Goal: Use online tool/utility: Utilize a website feature to perform a specific function

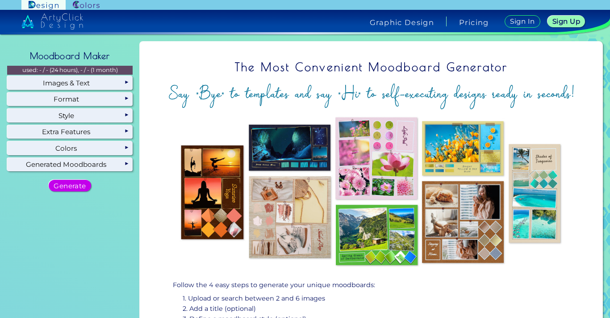
click at [49, 83] on div "Images & Text" at bounding box center [70, 82] width 126 height 13
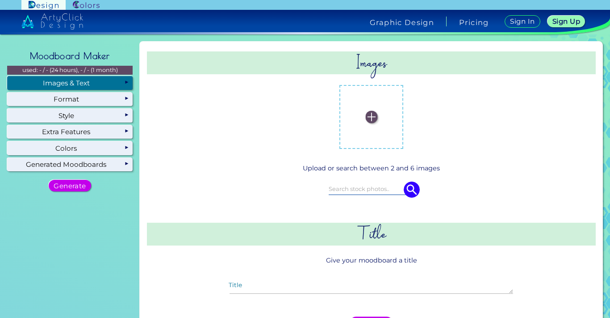
click at [376, 118] on label at bounding box center [371, 116] width 55 height 55
click at [0, 0] on input "file" at bounding box center [0, 0] width 0 height 0
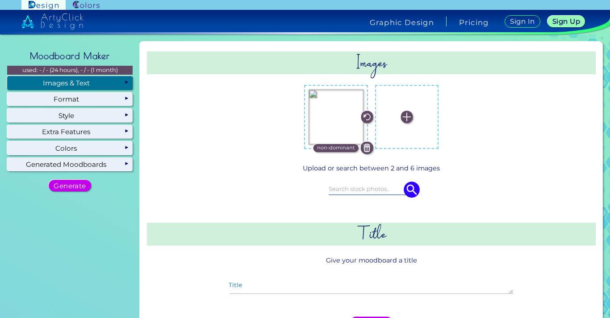
click at [410, 118] on img at bounding box center [407, 117] width 12 height 12
click at [0, 0] on input "file" at bounding box center [0, 0] width 0 height 0
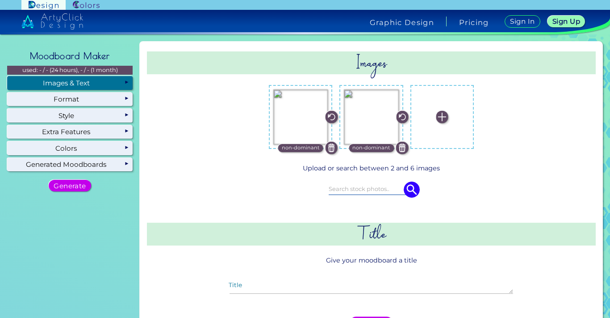
click at [448, 118] on img at bounding box center [442, 117] width 12 height 12
click at [0, 0] on input "file" at bounding box center [0, 0] width 0 height 0
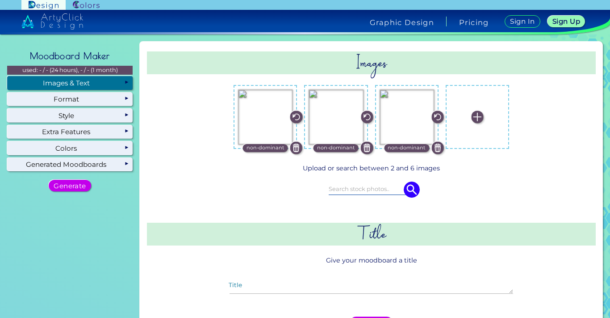
click at [484, 118] on img at bounding box center [477, 117] width 12 height 12
click at [0, 0] on input "file" at bounding box center [0, 0] width 0 height 0
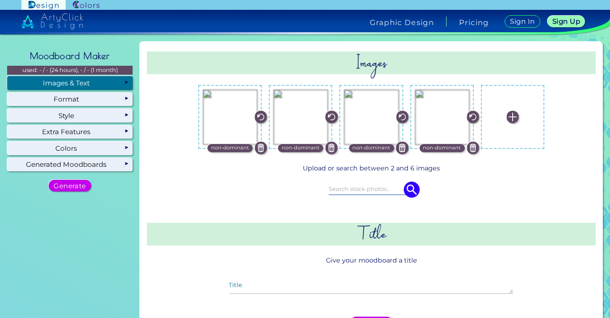
click at [521, 126] on label at bounding box center [513, 116] width 55 height 55
click at [0, 0] on input "file" at bounding box center [0, 0] width 0 height 0
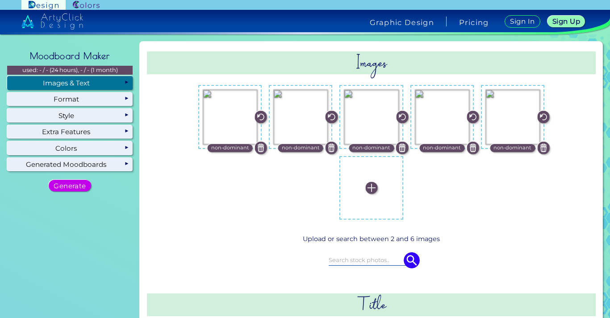
click at [550, 153] on img at bounding box center [544, 148] width 12 height 12
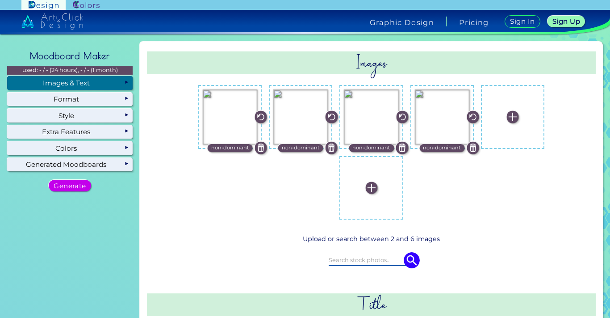
click at [76, 99] on div "Format" at bounding box center [70, 99] width 126 height 13
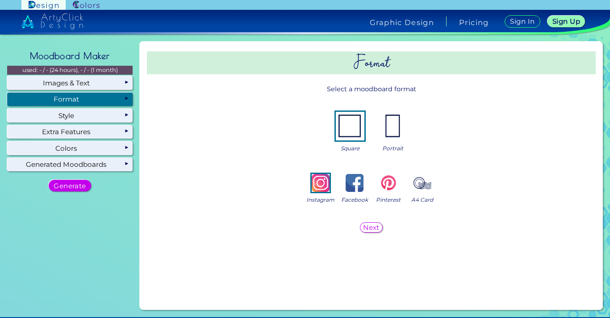
click at [318, 190] on img at bounding box center [321, 183] width 18 height 18
click at [352, 130] on img at bounding box center [350, 126] width 29 height 29
click at [396, 122] on img at bounding box center [393, 126] width 29 height 29
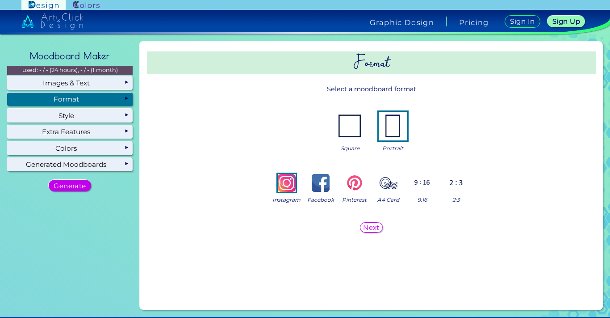
click at [348, 129] on img at bounding box center [350, 126] width 29 height 29
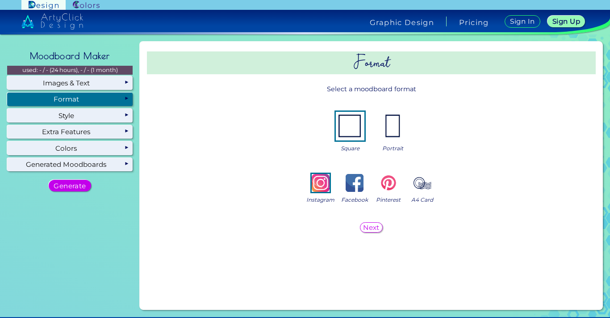
click at [393, 128] on img at bounding box center [393, 126] width 29 height 29
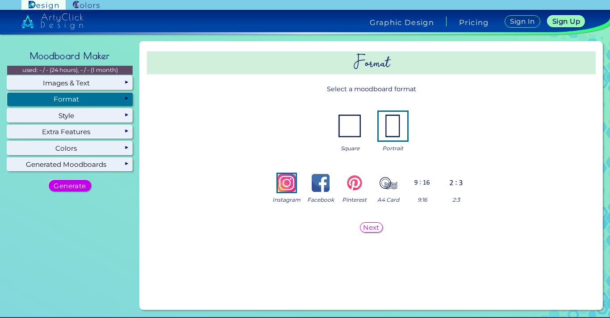
click at [377, 228] on h5 "Next" at bounding box center [371, 227] width 15 height 6
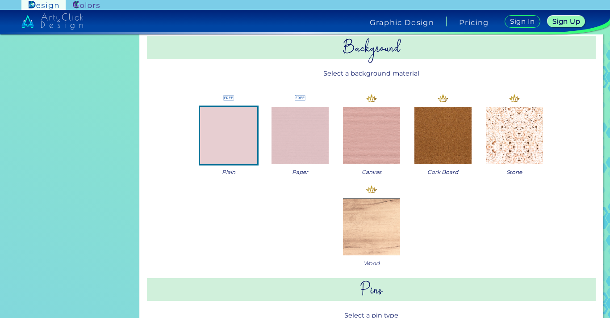
scroll to position [172, 0]
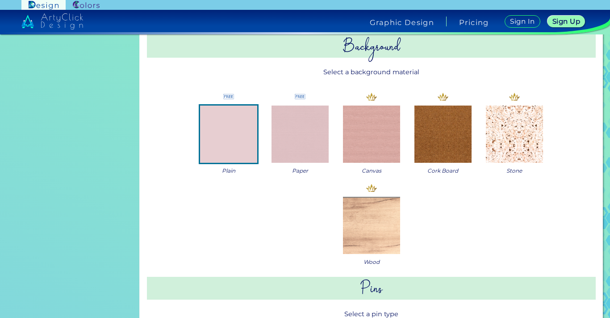
click at [301, 143] on img at bounding box center [300, 133] width 57 height 57
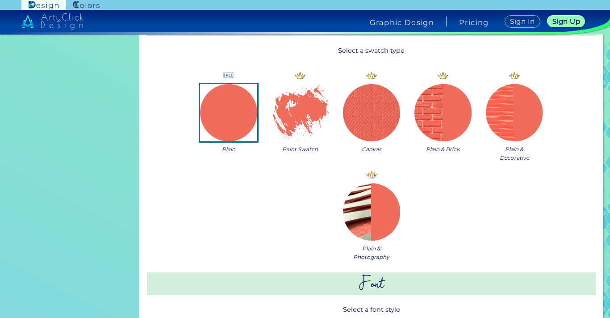
scroll to position [558, 0]
click at [449, 120] on img at bounding box center [443, 112] width 57 height 57
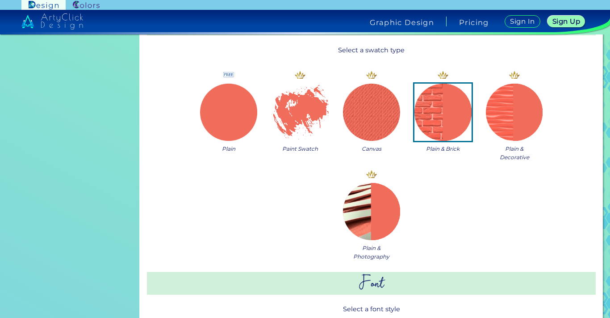
click at [233, 121] on img at bounding box center [228, 112] width 57 height 57
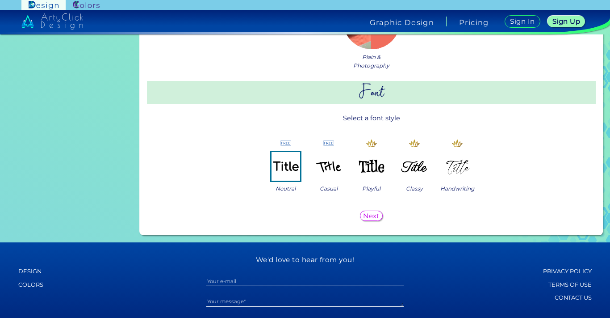
scroll to position [755, 0]
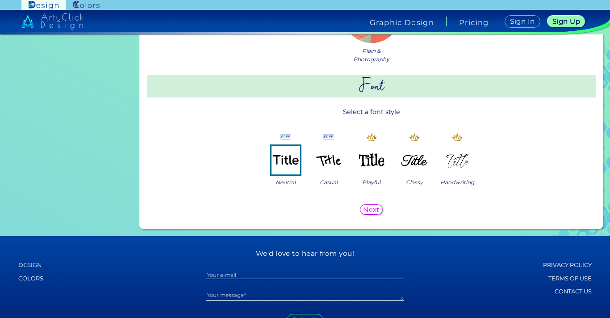
click at [333, 167] on img at bounding box center [329, 160] width 29 height 29
click at [377, 208] on div "Next" at bounding box center [371, 209] width 21 height 9
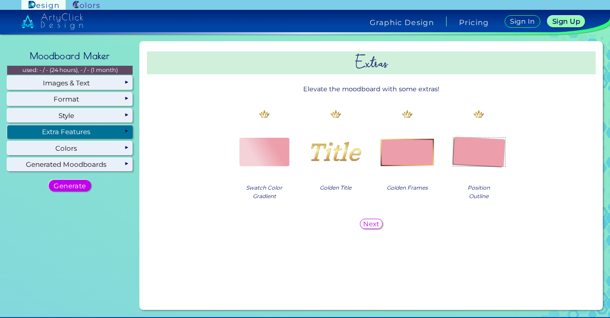
click at [118, 154] on div "Colors" at bounding box center [70, 147] width 126 height 13
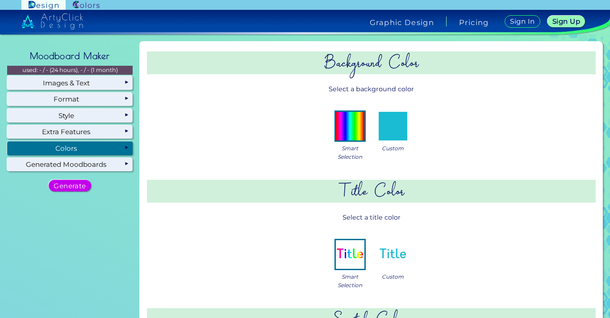
click at [393, 130] on img at bounding box center [393, 126] width 29 height 29
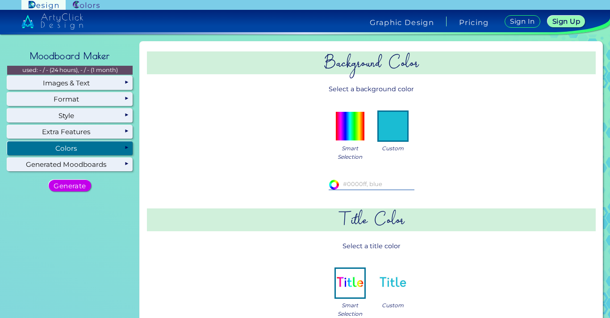
click at [362, 129] on img at bounding box center [350, 126] width 29 height 29
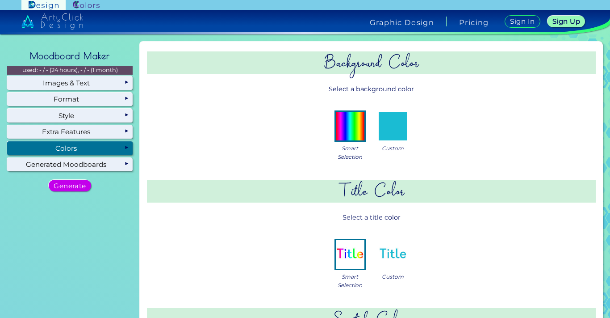
click at [354, 127] on img at bounding box center [350, 126] width 29 height 29
click at [395, 124] on img at bounding box center [393, 126] width 29 height 29
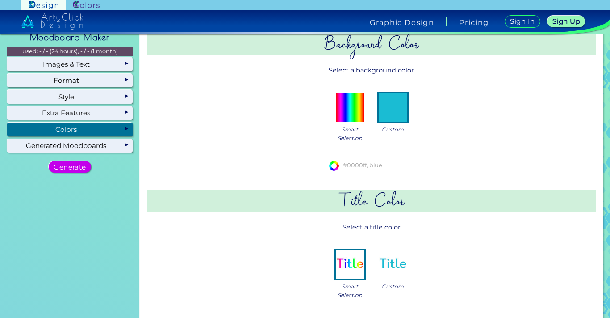
scroll to position [14, 0]
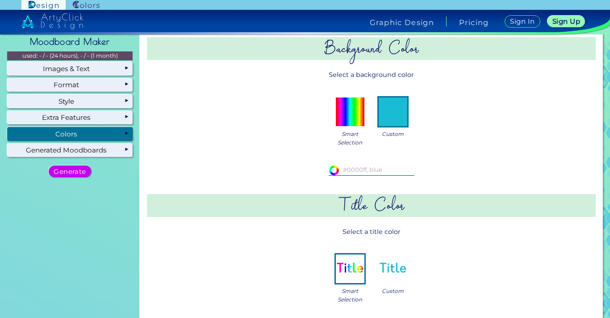
click at [383, 172] on input at bounding box center [372, 170] width 86 height 10
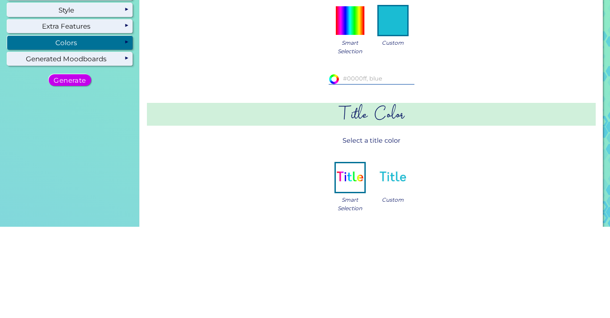
scroll to position [0, 0]
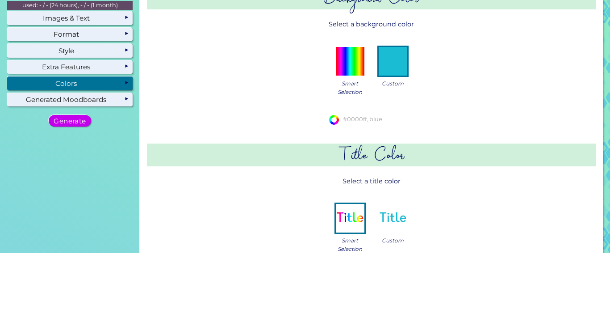
click at [461, 139] on div "Smart Selection Custom" at bounding box center [371, 134] width 404 height 67
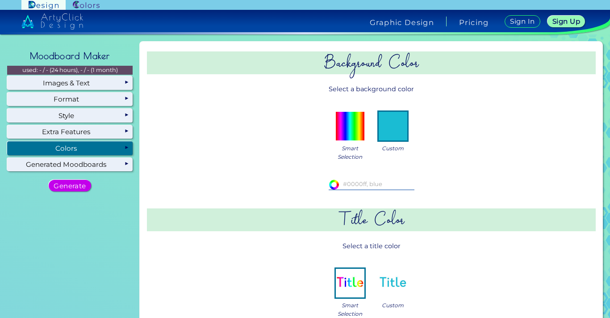
click at [373, 186] on input at bounding box center [372, 184] width 86 height 10
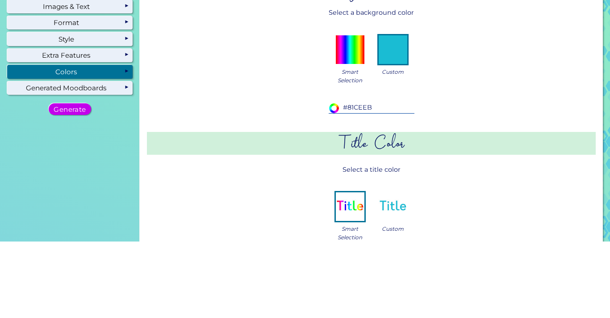
type input "#81CEEB"
type input "#81ceeb"
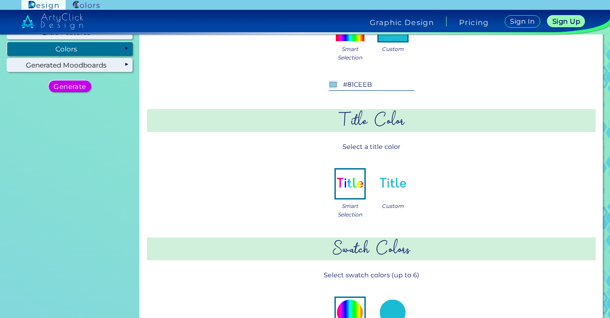
scroll to position [102, 0]
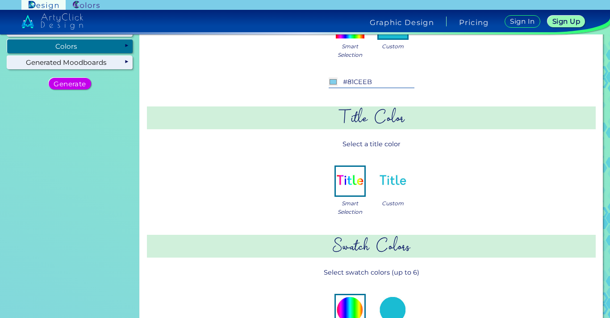
click at [398, 182] on img at bounding box center [393, 181] width 29 height 29
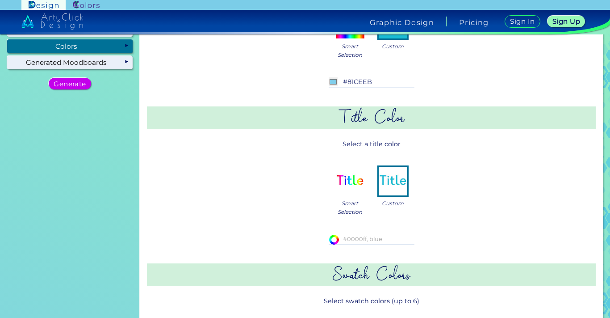
click at [374, 240] on input at bounding box center [372, 239] width 86 height 10
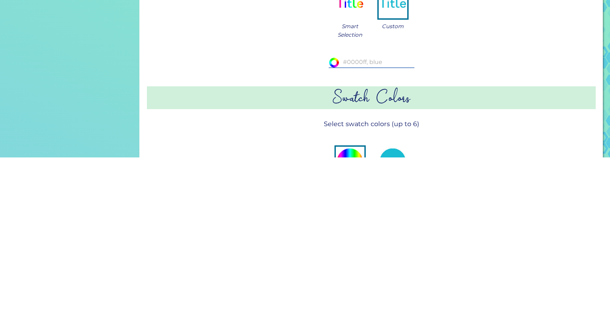
scroll to position [118, 0]
type input "F"
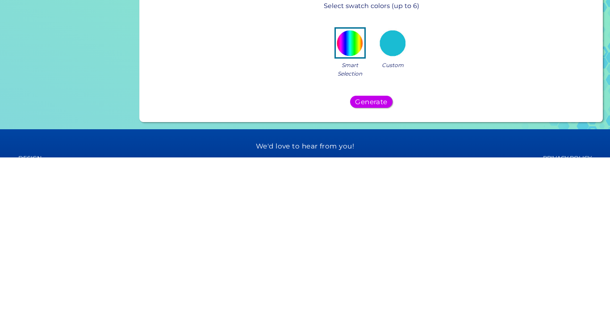
scroll to position [241, 0]
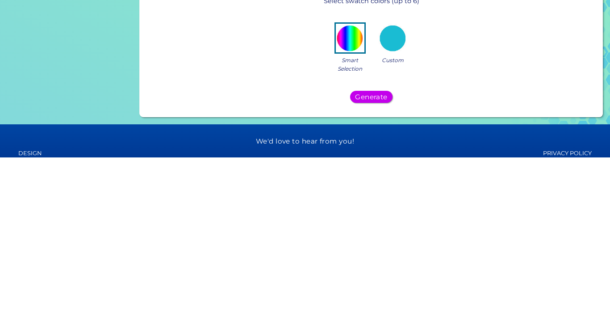
type input "#FFF9C7"
click at [380, 256] on h5 "Generate" at bounding box center [371, 257] width 29 height 6
type input "#fff9c7"
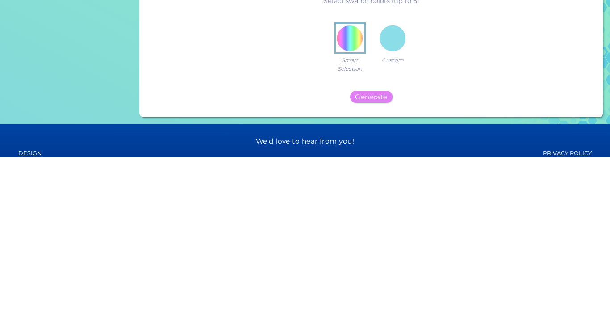
scroll to position [0, 0]
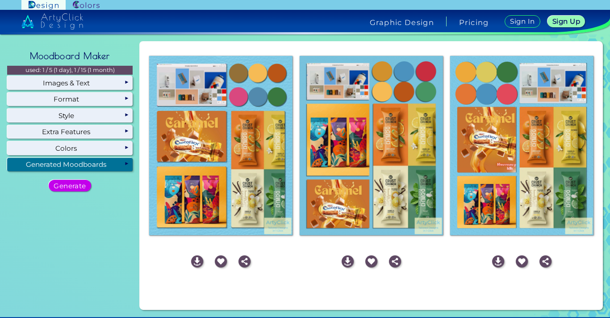
click at [59, 188] on h5 "Generate" at bounding box center [69, 185] width 29 height 6
